Goal: Task Accomplishment & Management: Complete application form

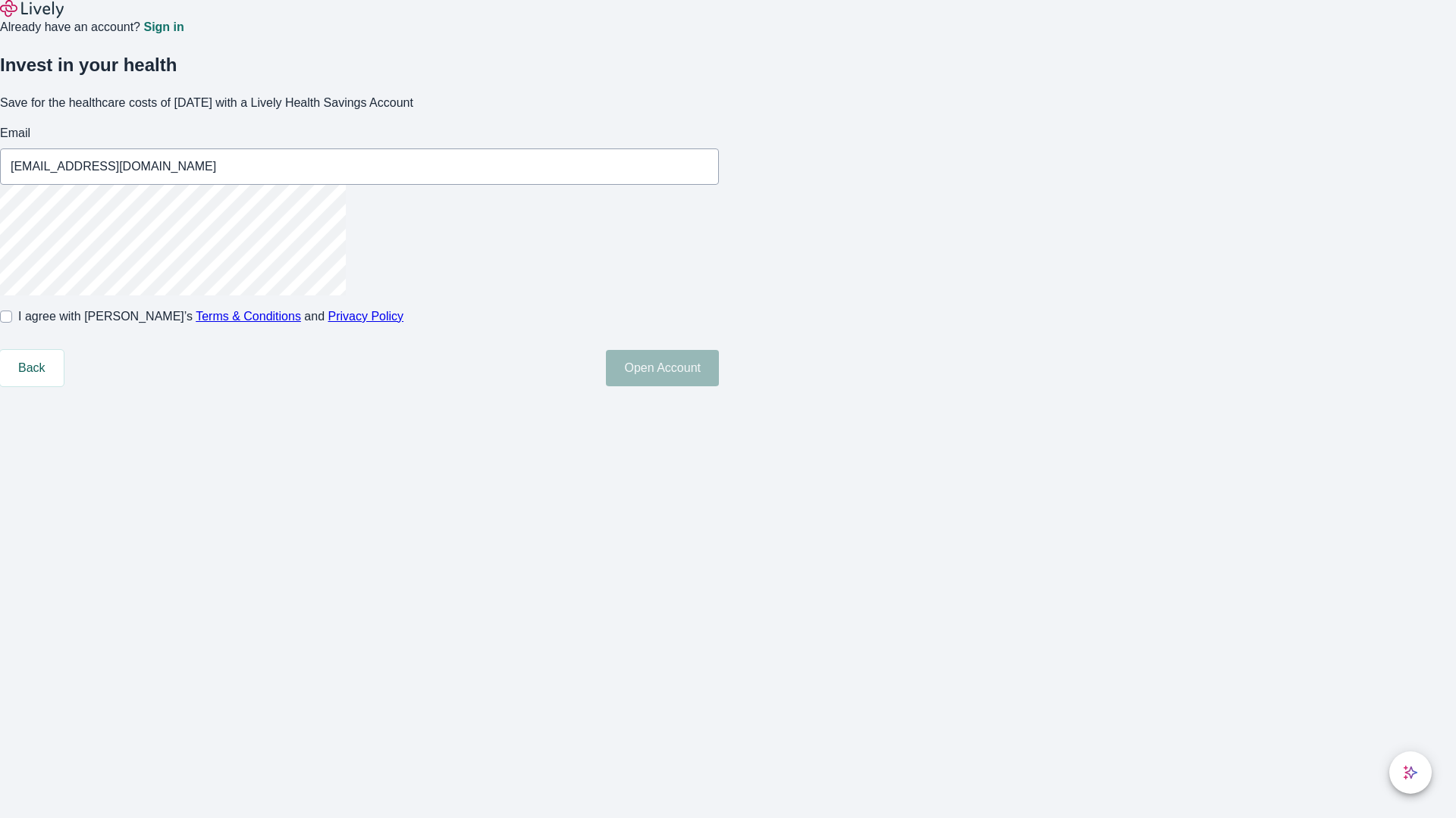
click at [12, 323] on input "I agree with Lively’s Terms & Conditions and Privacy Policy" at bounding box center [6, 317] width 12 height 12
checkbox input "true"
click at [719, 386] on button "Open Account" at bounding box center [662, 368] width 113 height 36
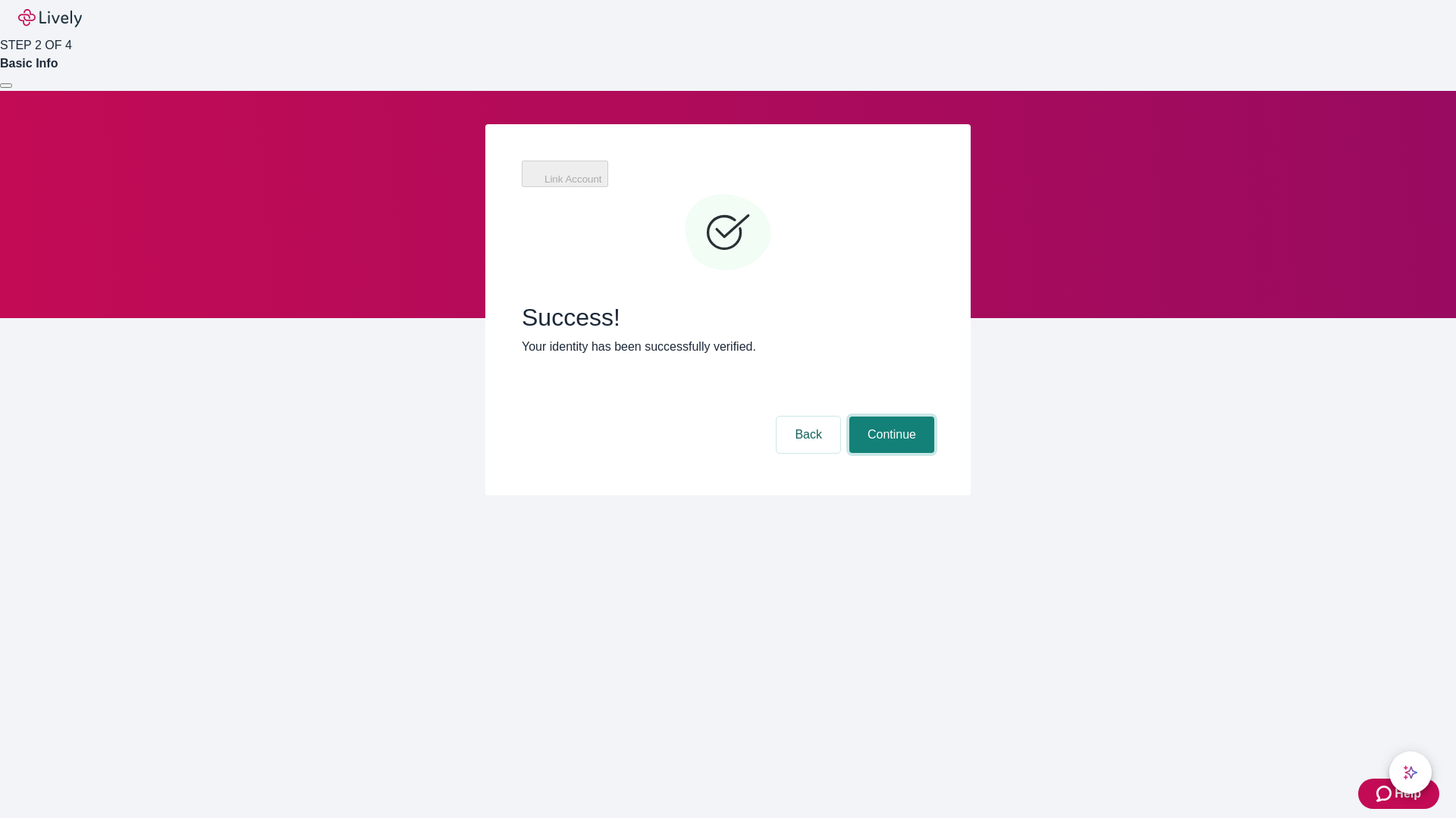
click at [890, 417] on button "Continue" at bounding box center [891, 435] width 85 height 36
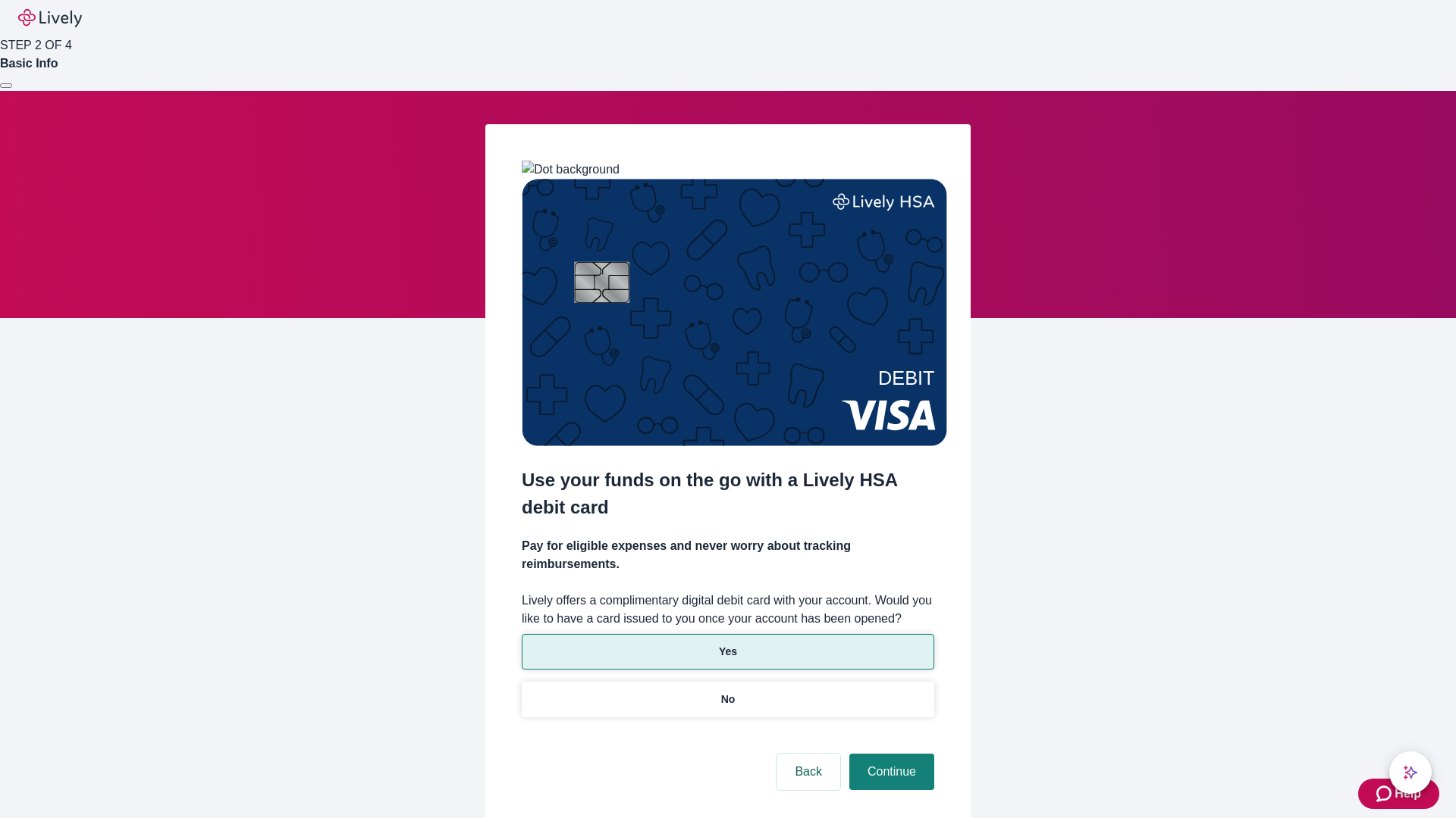
click at [727, 644] on p "Yes" at bounding box center [728, 651] width 18 height 16
click at [890, 754] on button "Continue" at bounding box center [891, 772] width 85 height 36
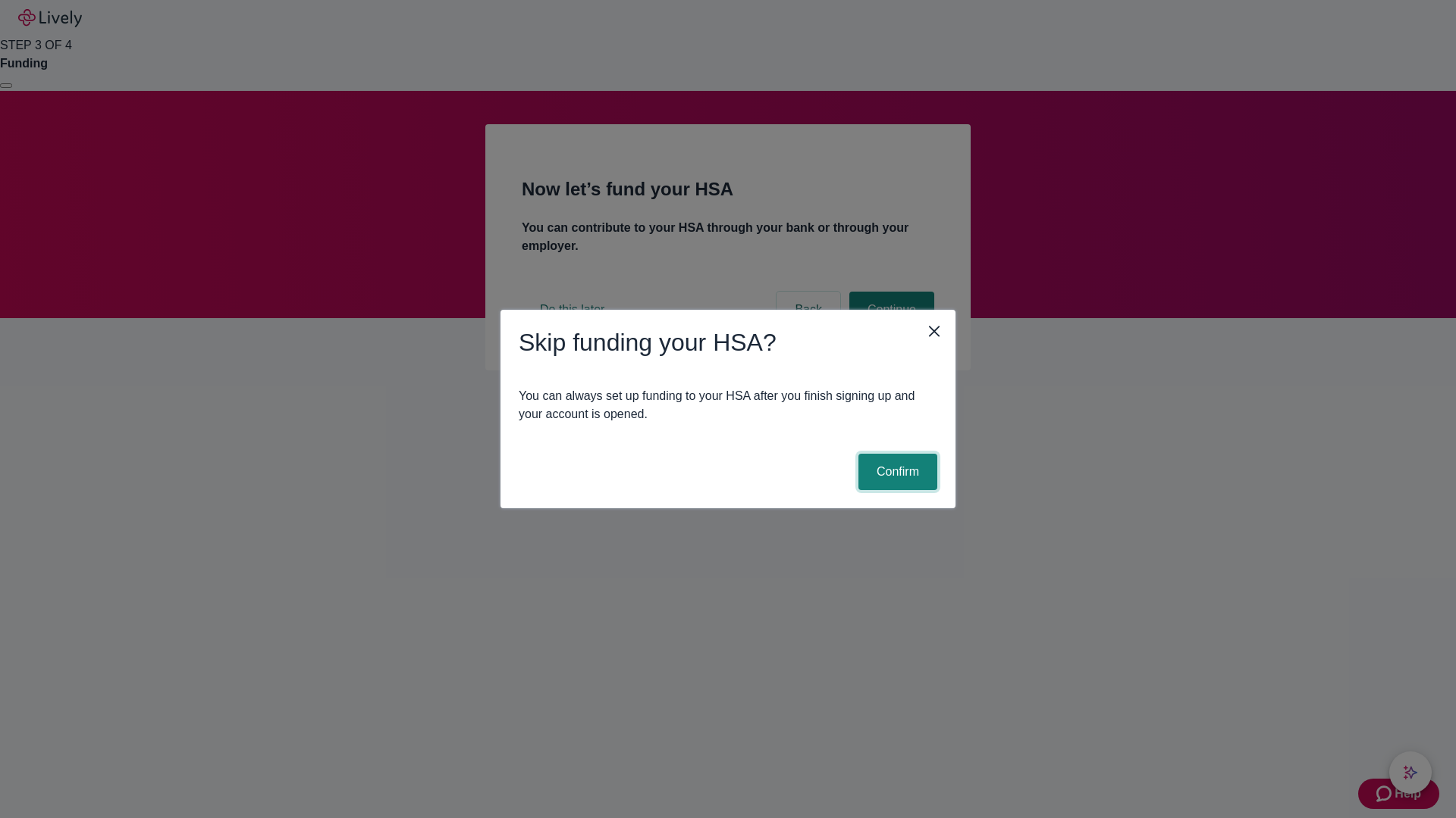
click at [895, 472] on button "Confirm" at bounding box center [897, 472] width 79 height 36
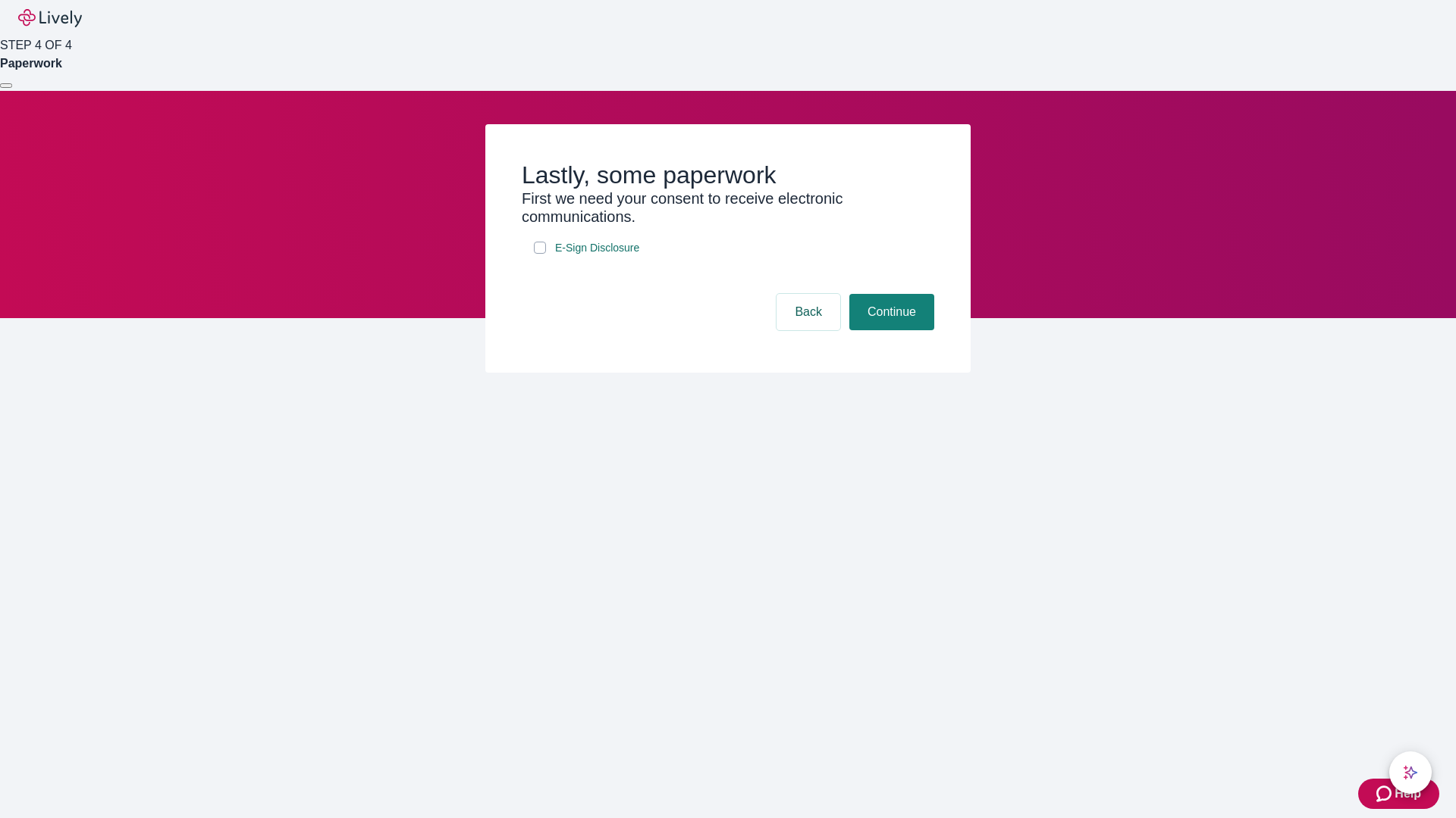
click at [540, 254] on input "E-Sign Disclosure" at bounding box center [540, 248] width 12 height 12
checkbox input "true"
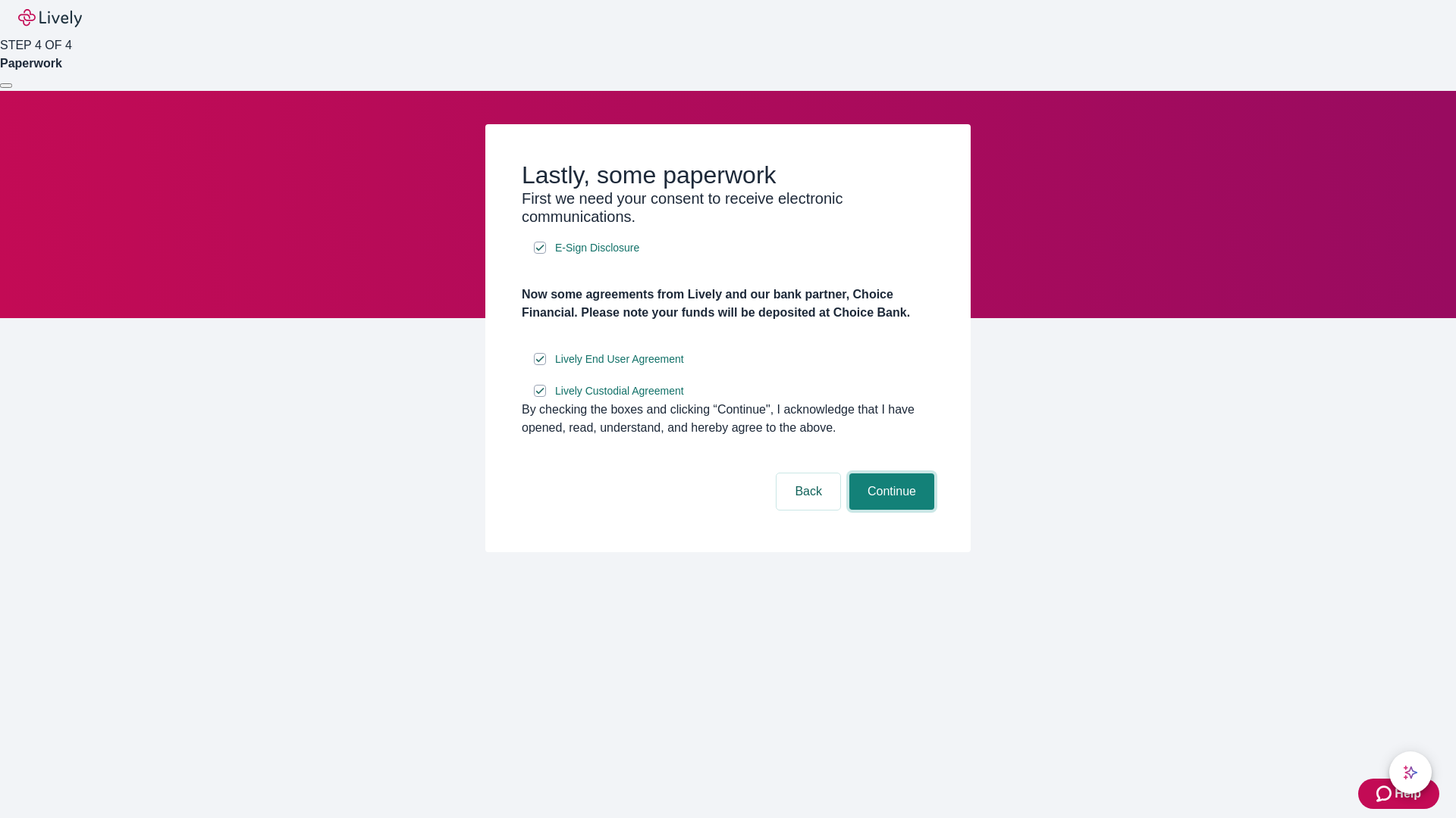
click at [890, 510] on button "Continue" at bounding box center [891, 491] width 85 height 36
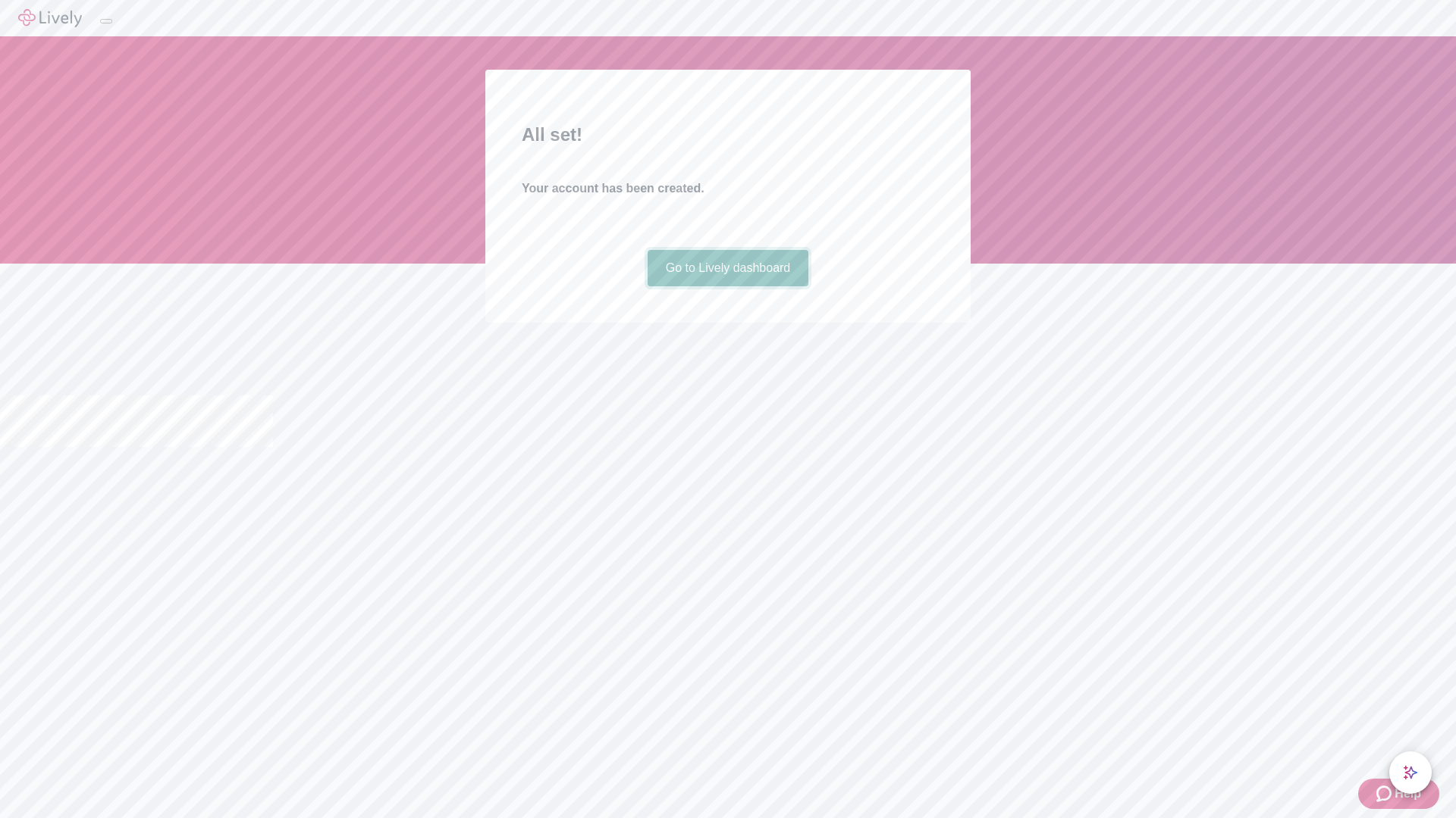
click at [727, 287] on link "Go to Lively dashboard" at bounding box center [728, 269] width 162 height 36
